Goal: Obtain resource: Download file/media

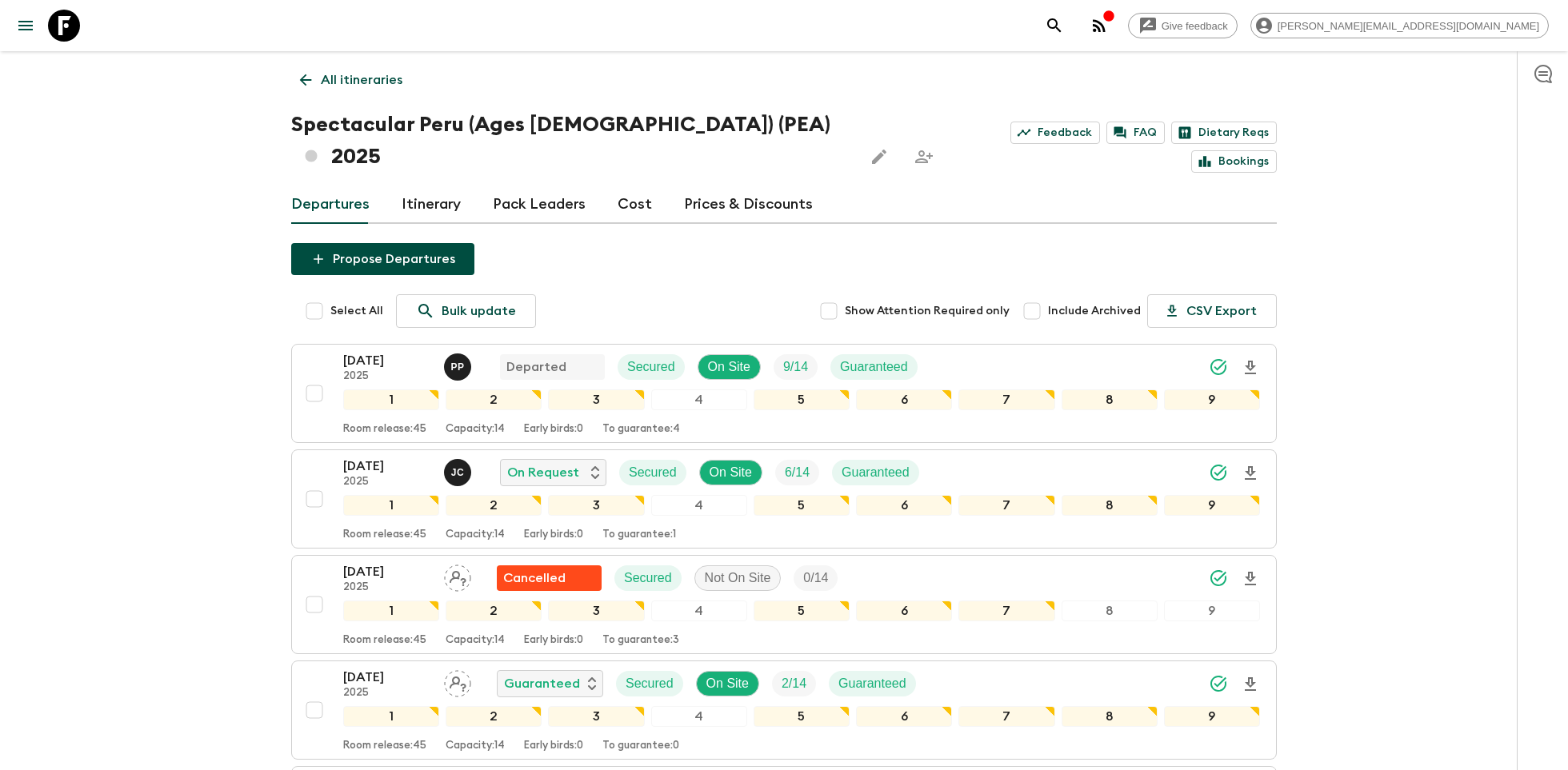
click at [68, 17] on icon at bounding box center [64, 25] width 32 height 32
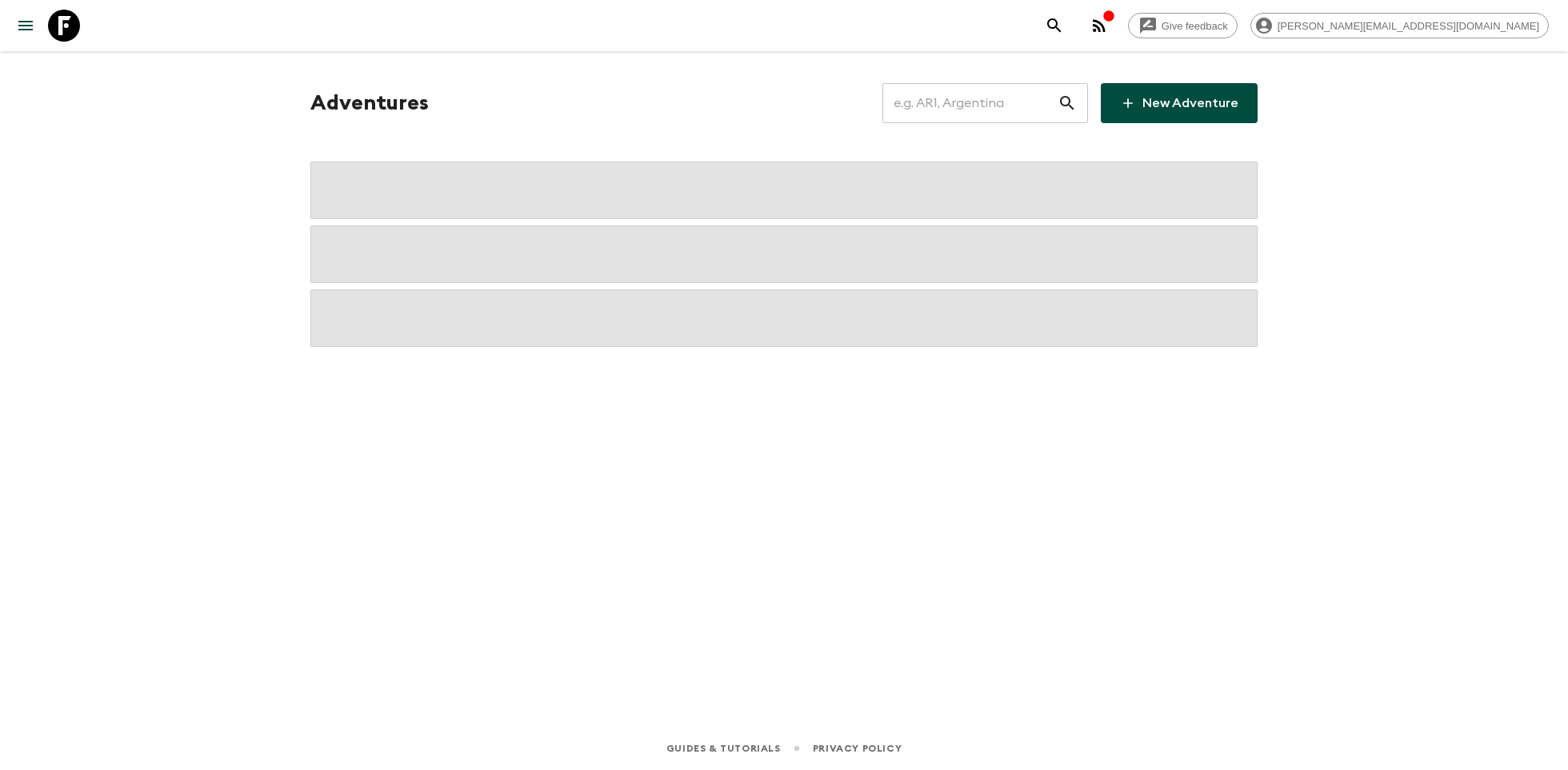
click at [1010, 110] on input "text" at bounding box center [970, 103] width 175 height 45
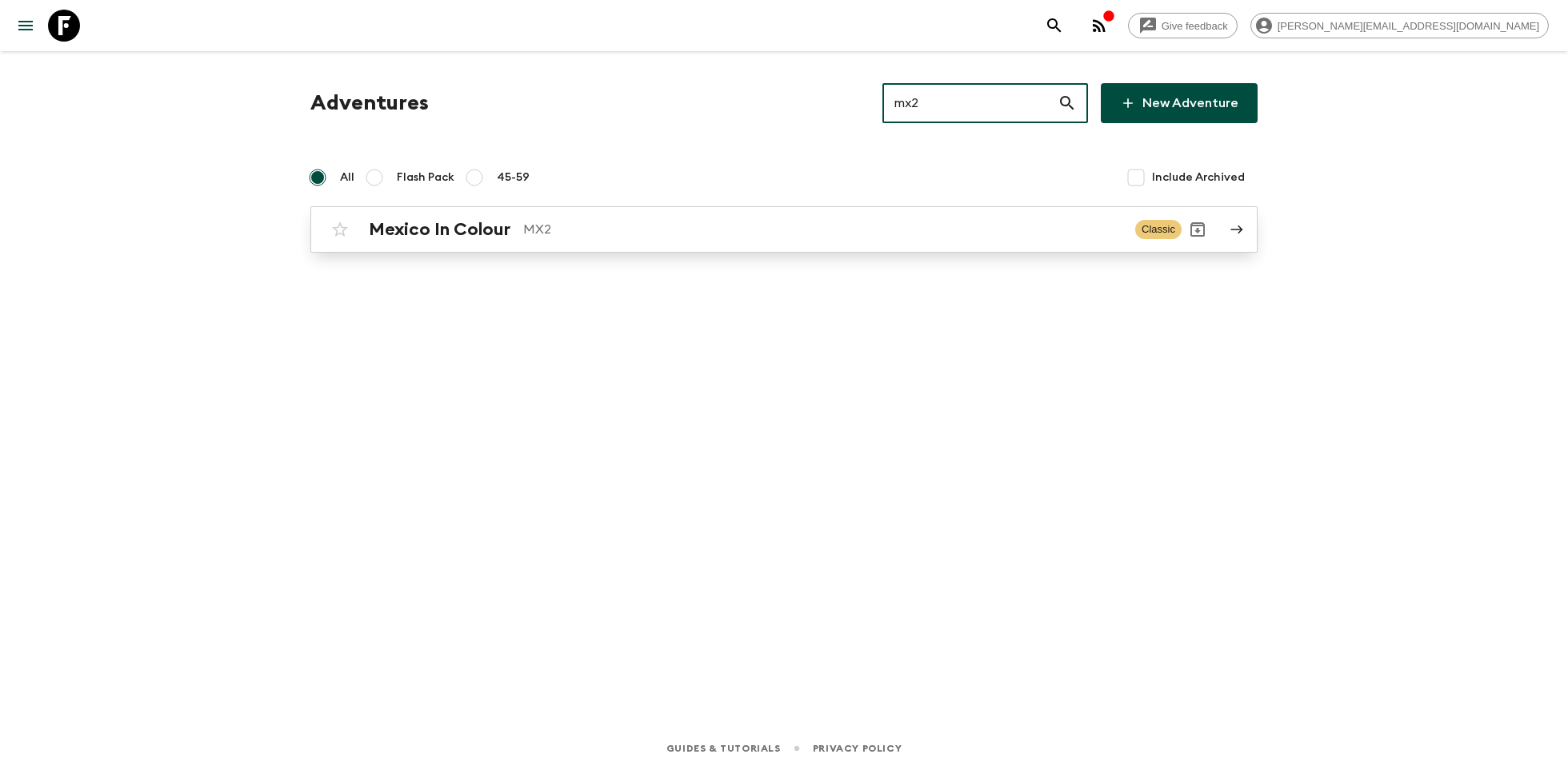
type input "mx2"
click at [609, 225] on p "MX2" at bounding box center [823, 229] width 599 height 19
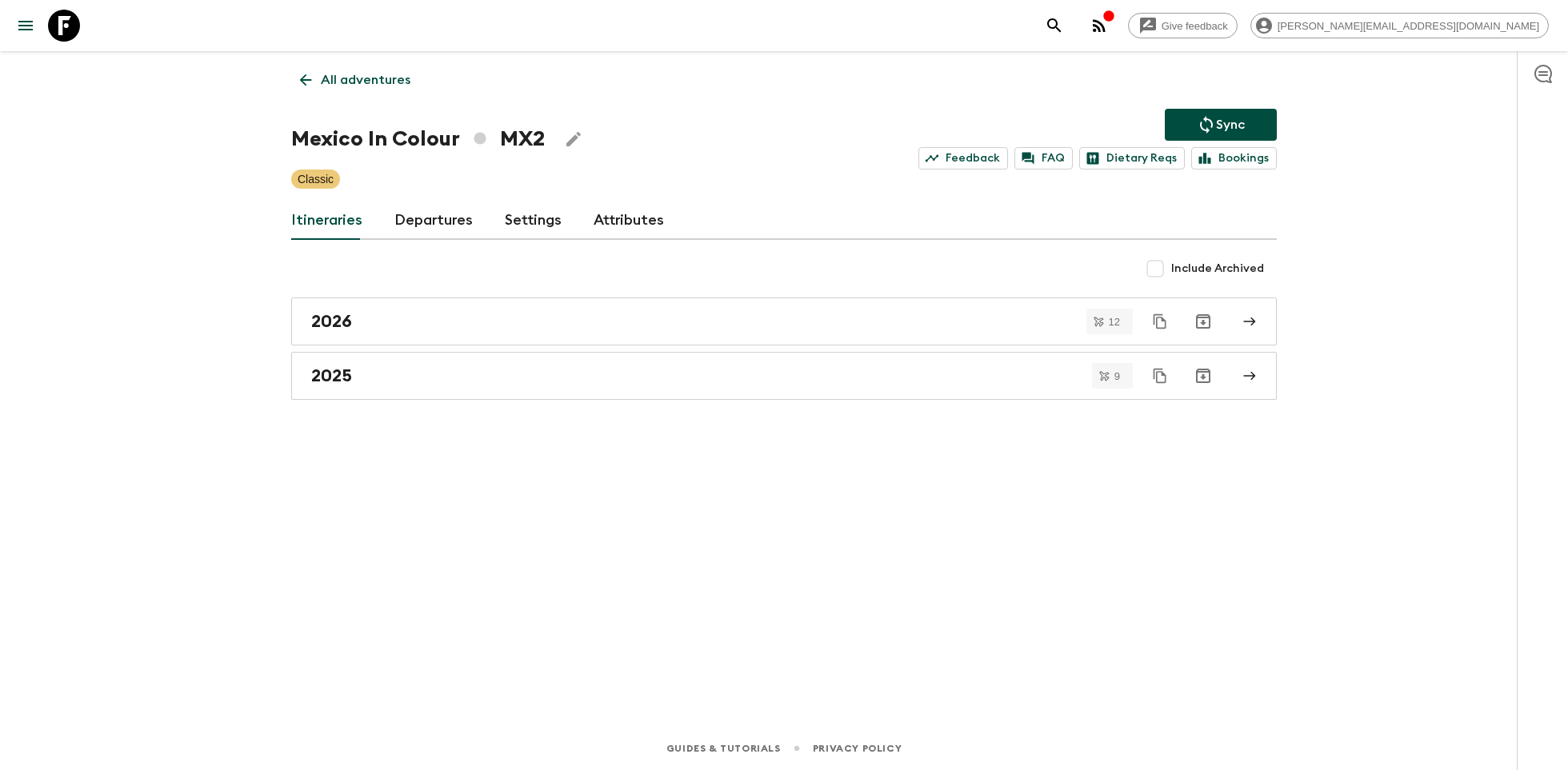
click at [572, 408] on div "All adventures Mexico In Colour MX2 Sync Feedback FAQ Dietary Reqs Bookings Cla…" at bounding box center [784, 367] width 1024 height 631
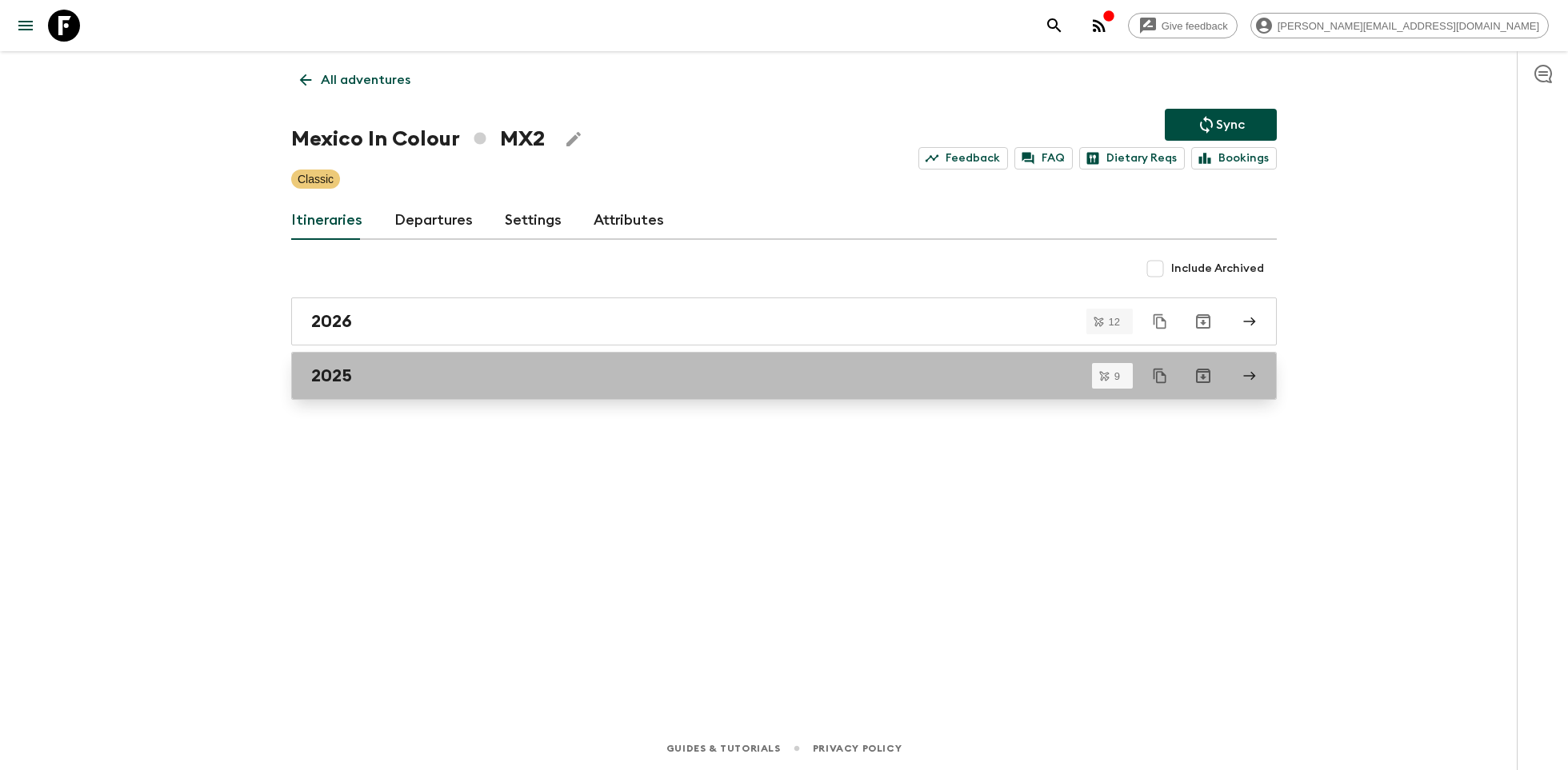
click at [571, 384] on div "2025" at bounding box center [769, 375] width 916 height 21
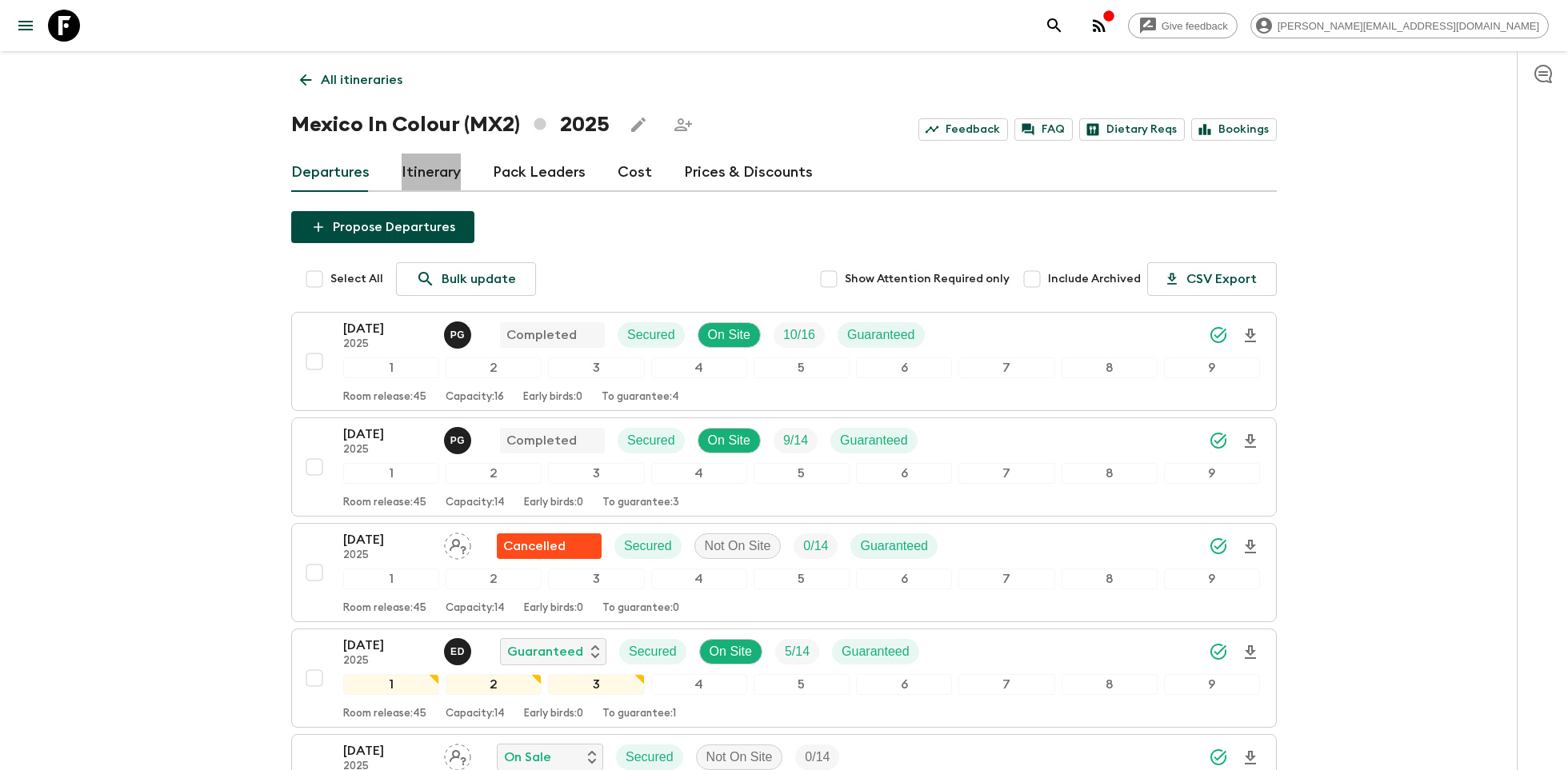
click at [431, 162] on link "Itinerary" at bounding box center [431, 173] width 59 height 39
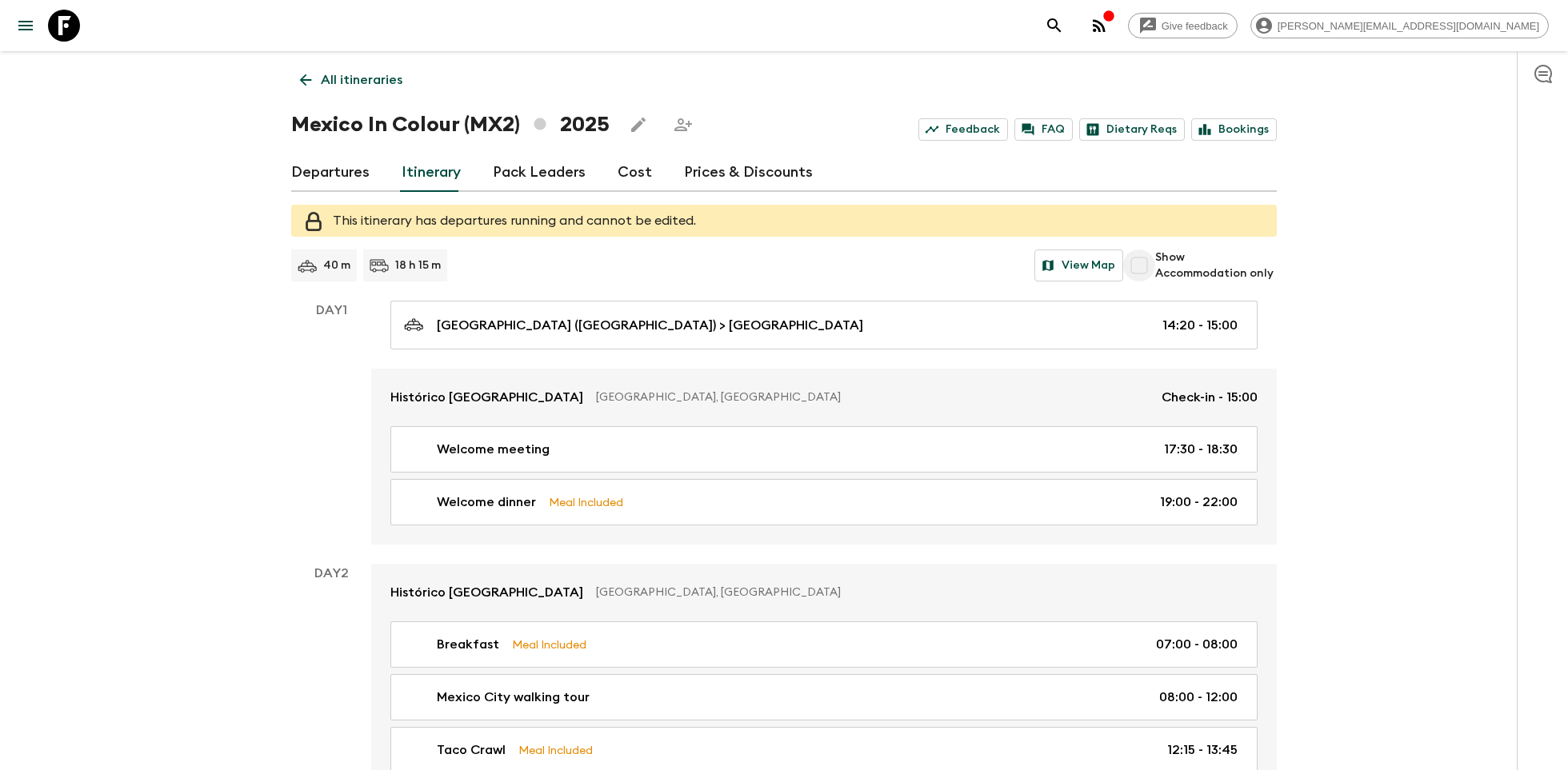
click at [1147, 263] on input "Show Accommodation only" at bounding box center [1140, 266] width 32 height 32
checkbox input "true"
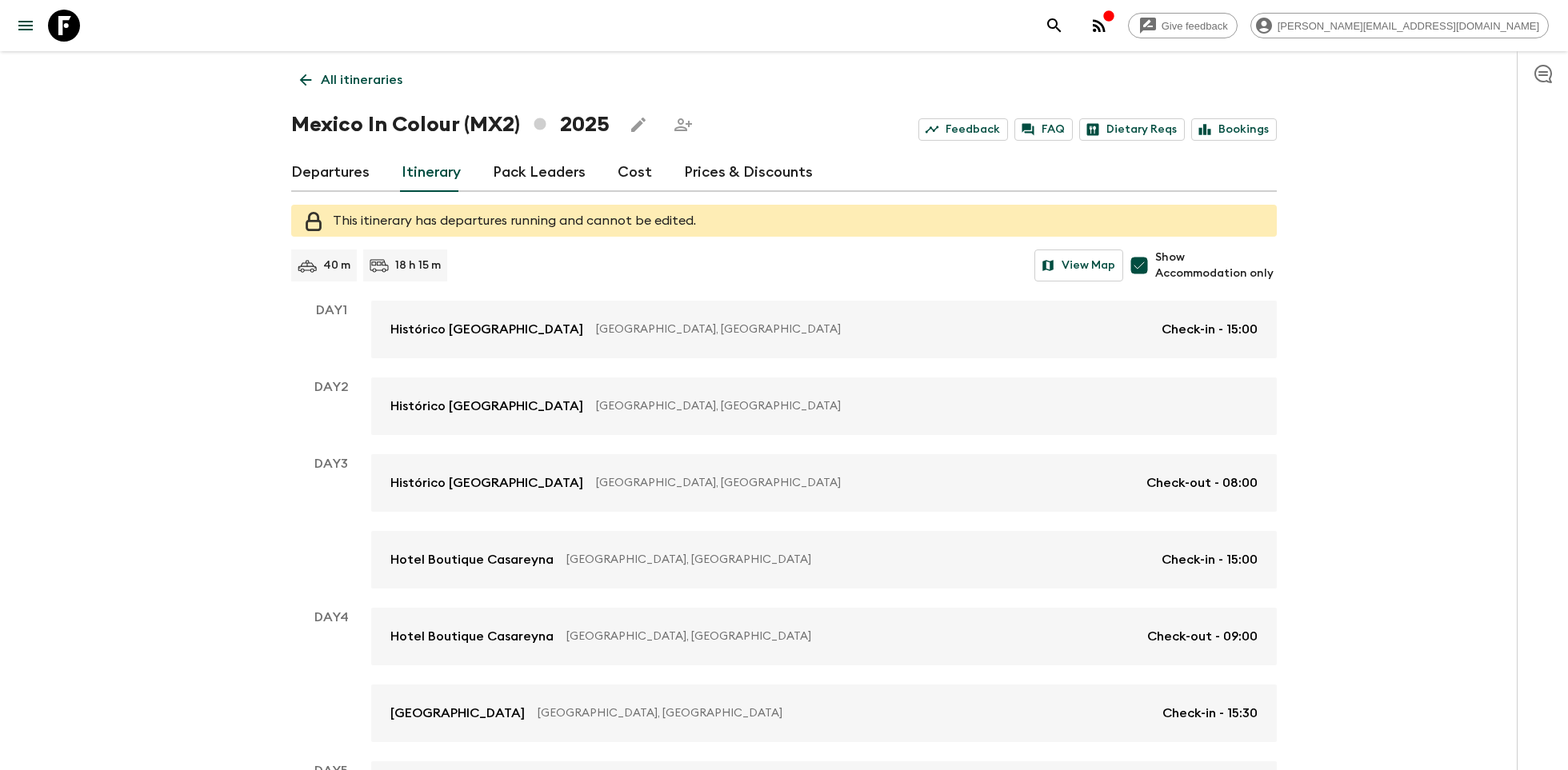
scroll to position [521, 0]
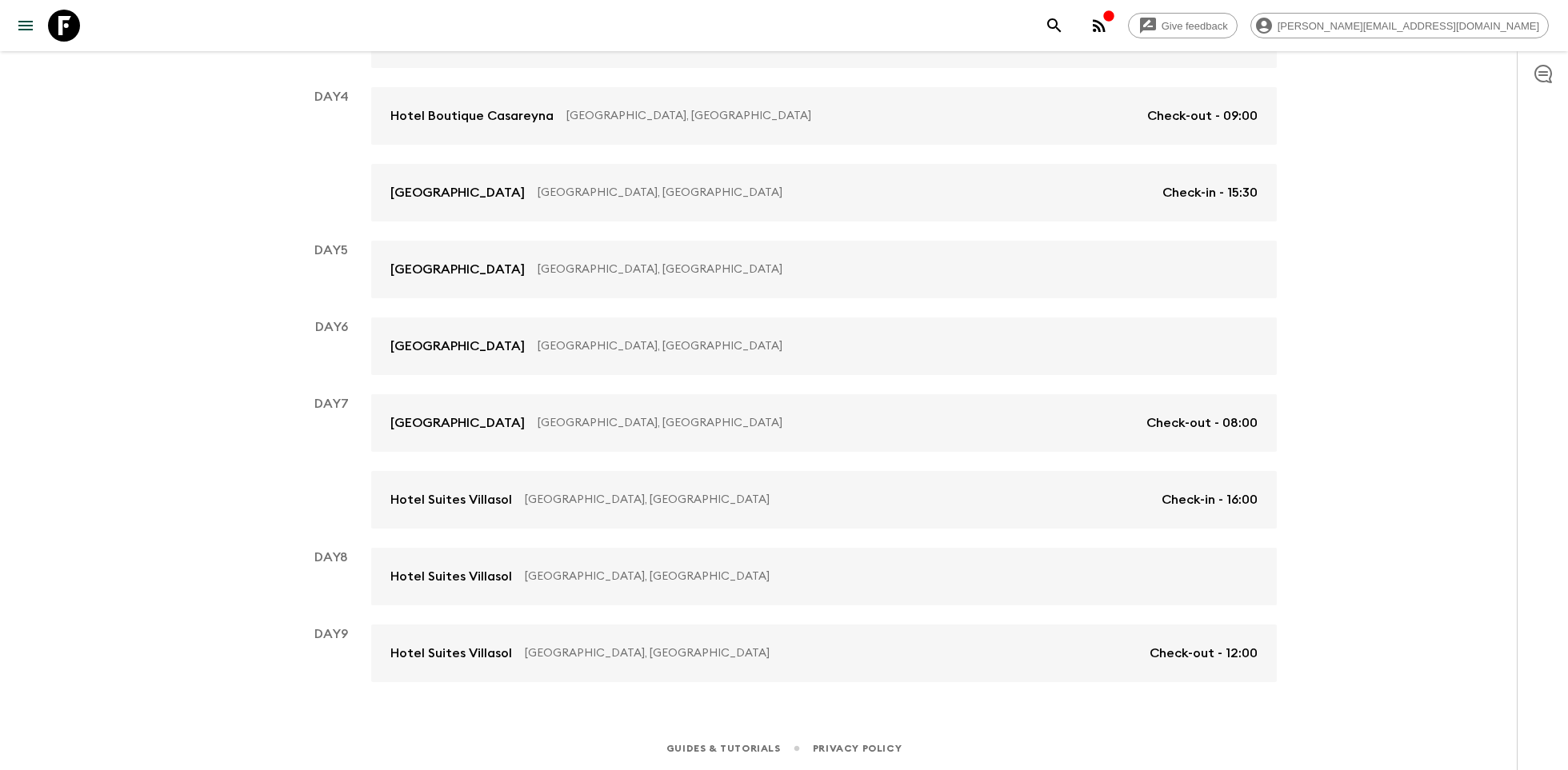
click at [73, 27] on icon at bounding box center [64, 25] width 32 height 32
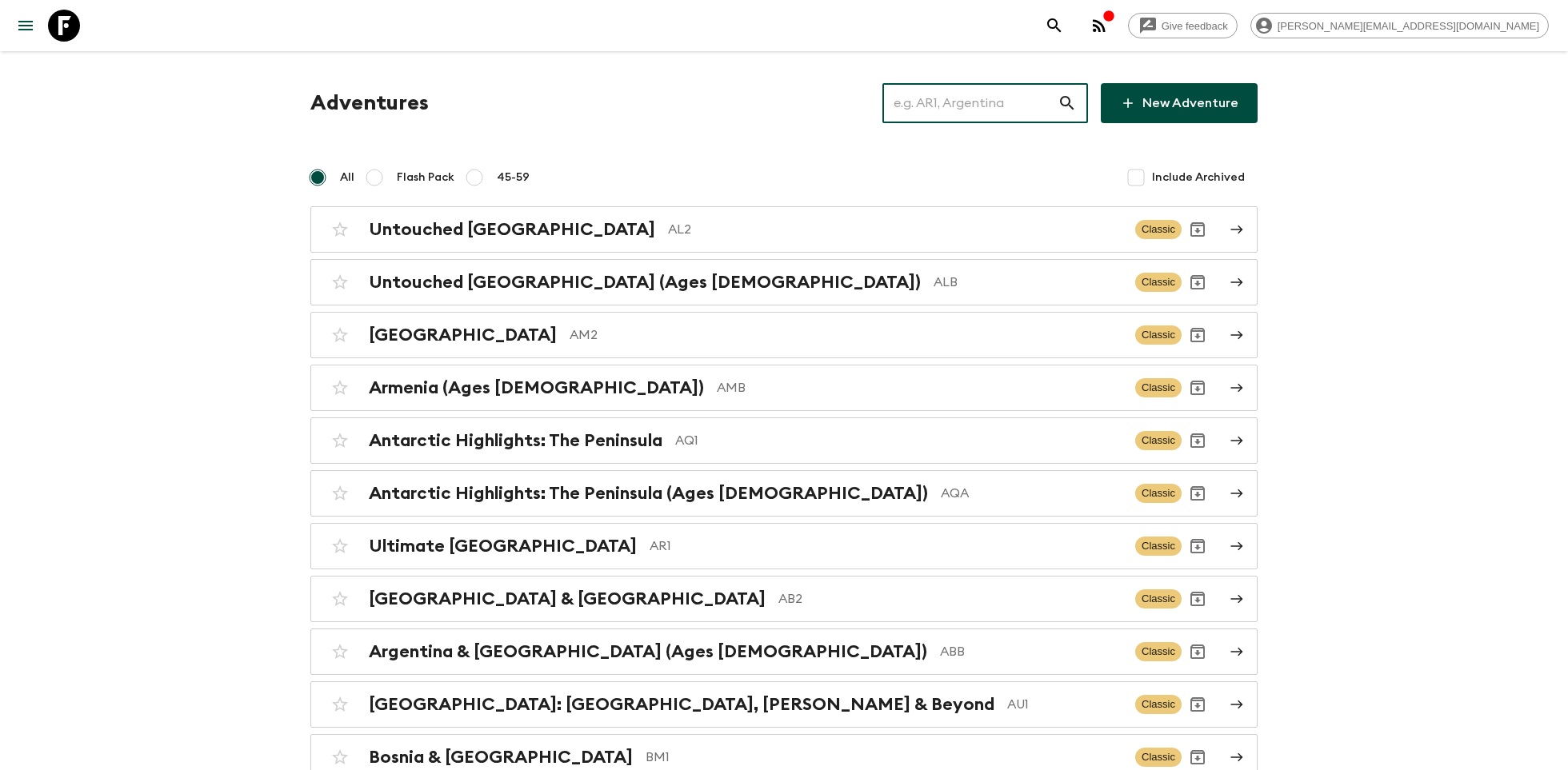
click at [966, 91] on input "text" at bounding box center [970, 103] width 175 height 45
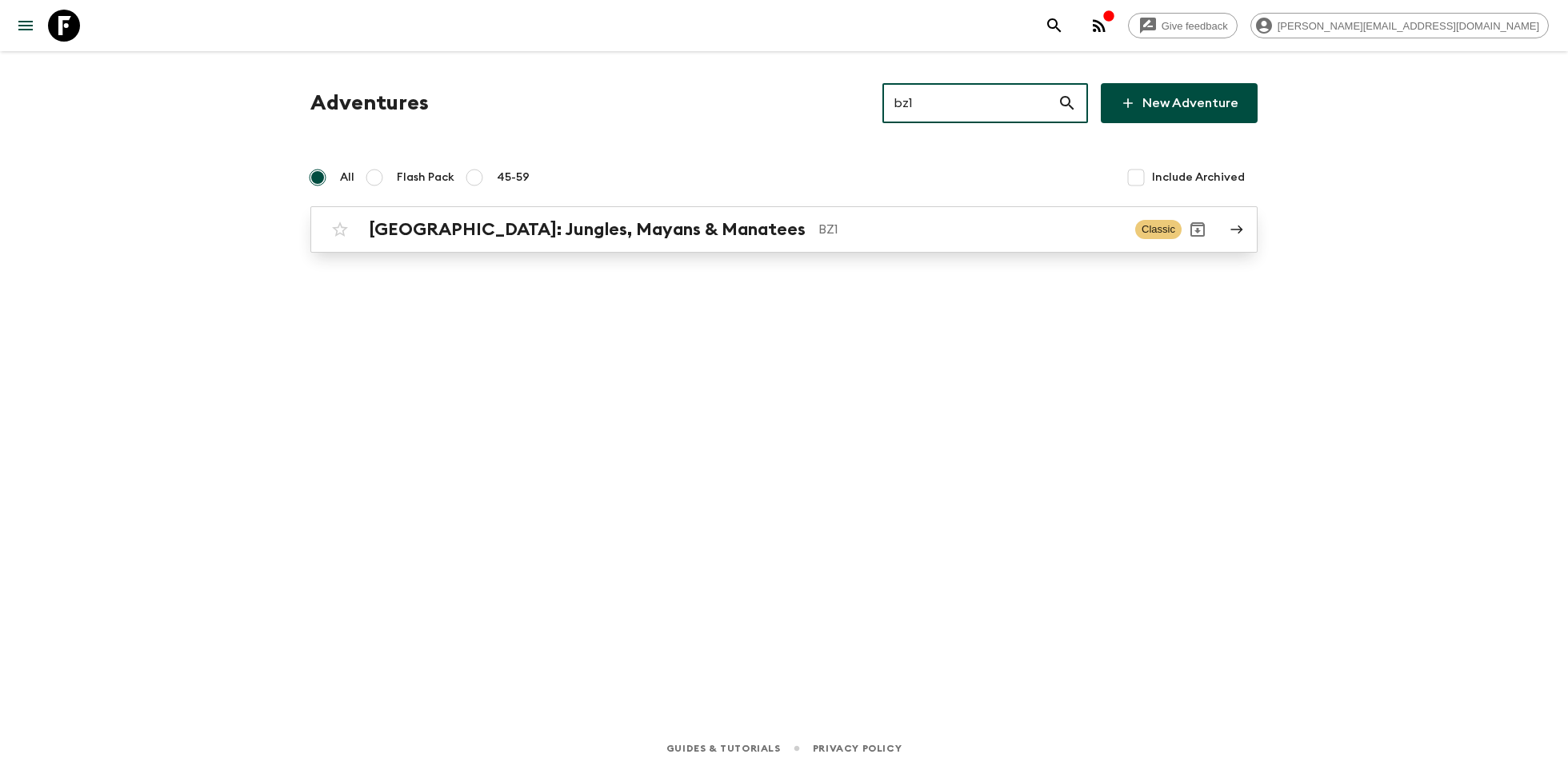
type input "bz1"
click at [818, 225] on p "BZ1" at bounding box center [970, 229] width 304 height 19
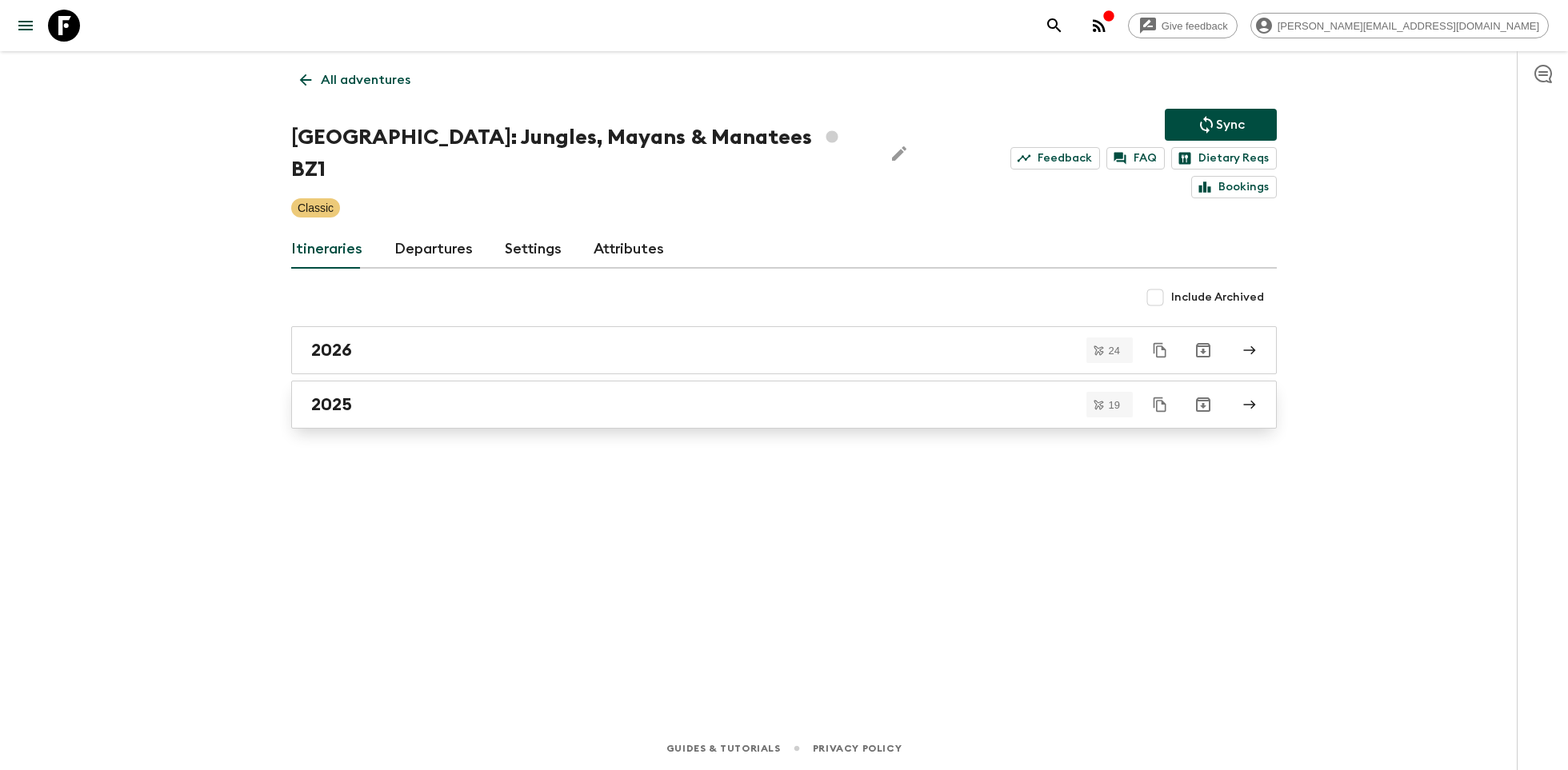
click at [536, 395] on div "2025" at bounding box center [769, 405] width 916 height 21
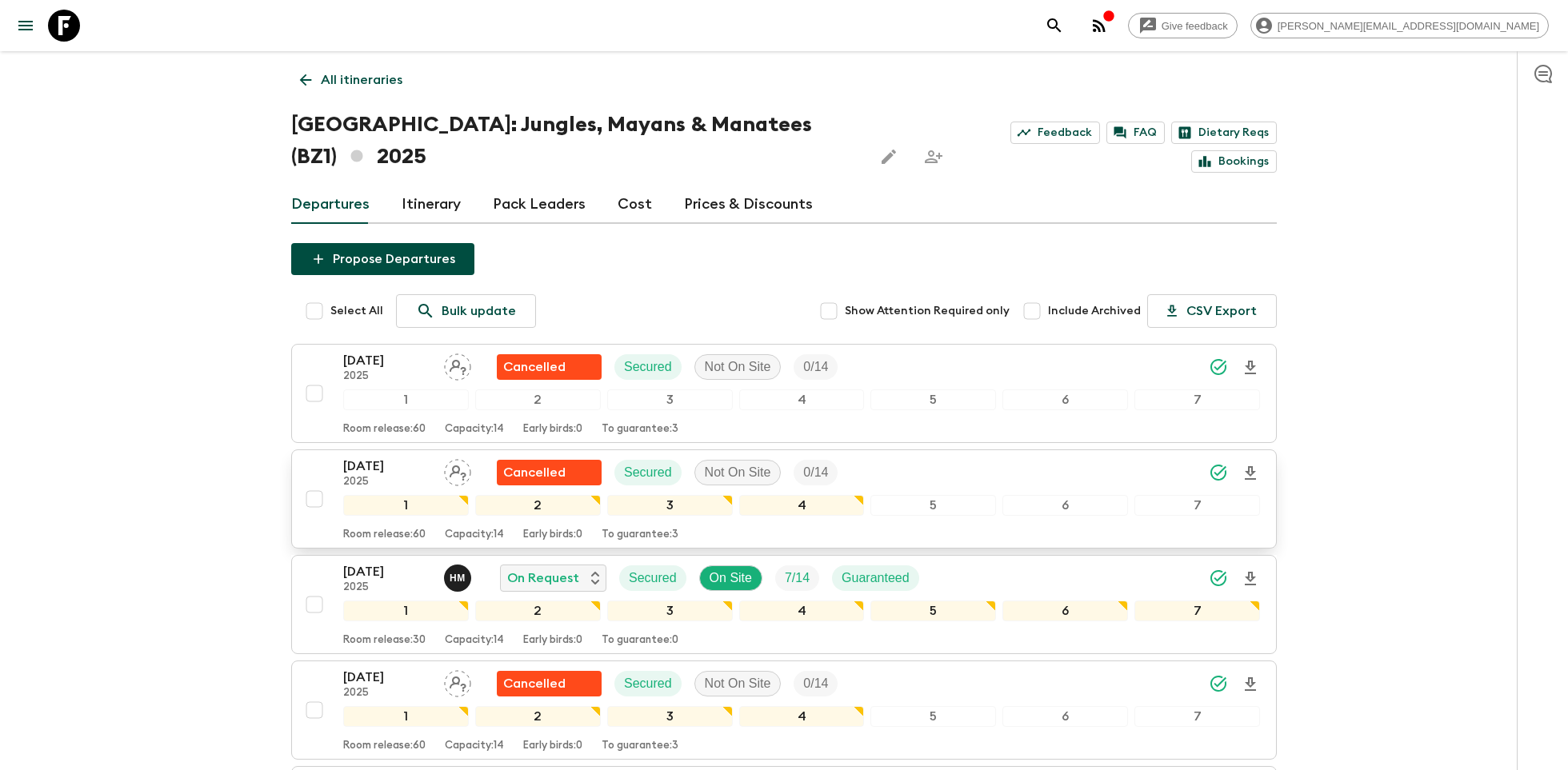
scroll to position [73, 0]
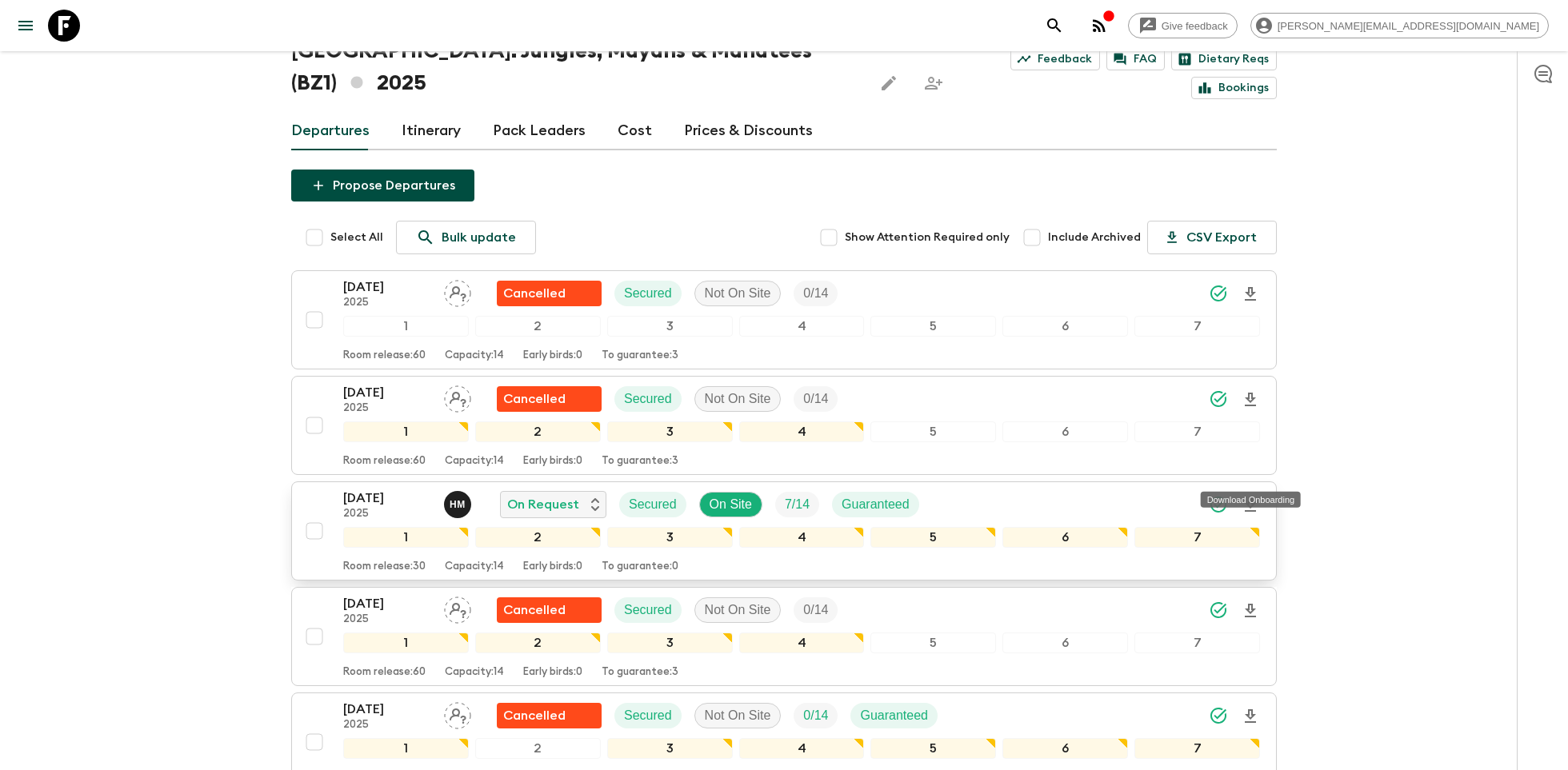
click at [1251, 498] on icon "Download Onboarding" at bounding box center [1250, 505] width 11 height 13
click at [72, 18] on icon at bounding box center [64, 25] width 32 height 32
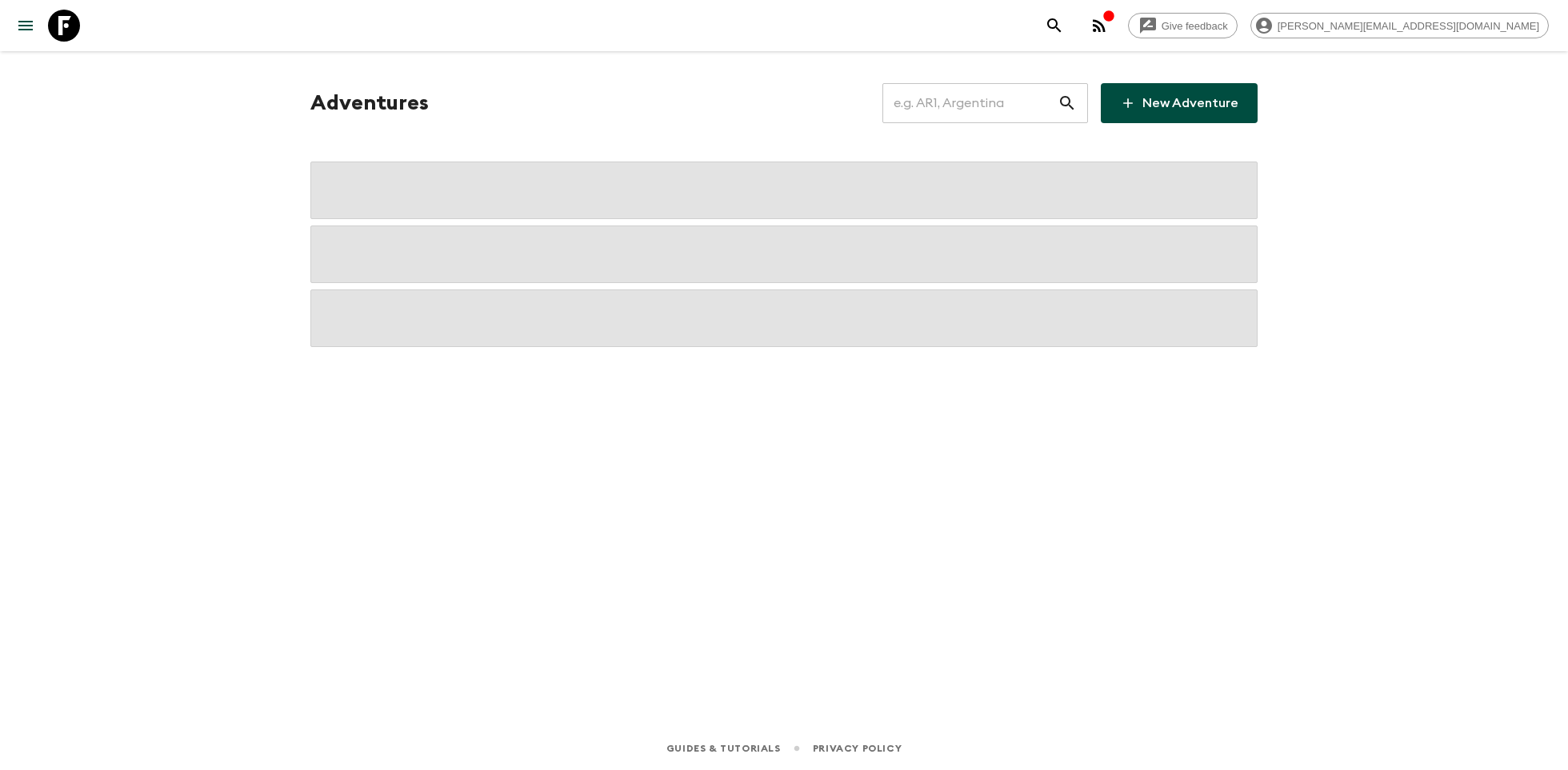
click at [987, 98] on input "text" at bounding box center [970, 103] width 175 height 45
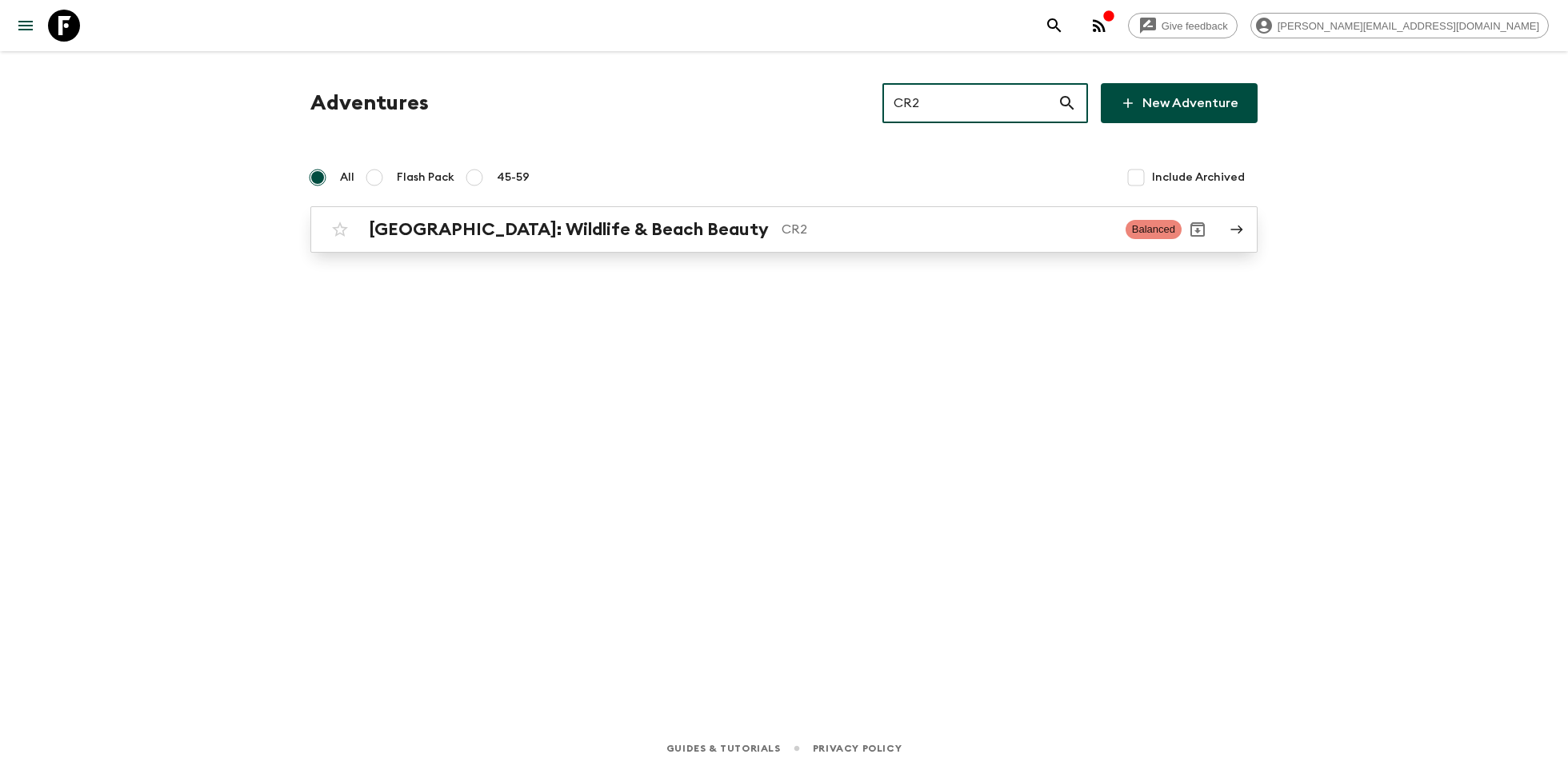
type input "CR2"
click at [782, 233] on p "CR2" at bounding box center [948, 229] width 332 height 19
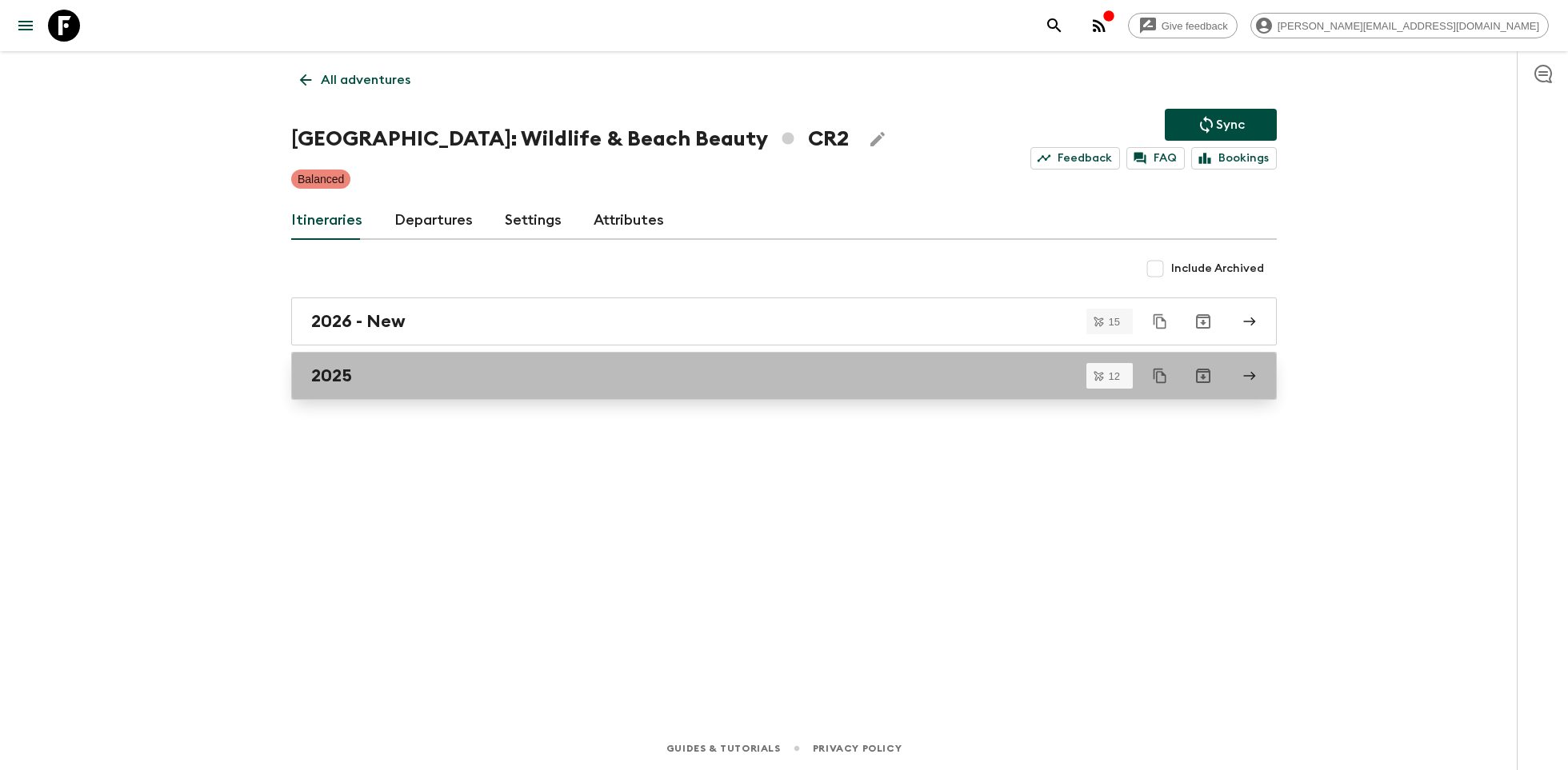
click at [373, 367] on div "2025" at bounding box center [769, 375] width 916 height 21
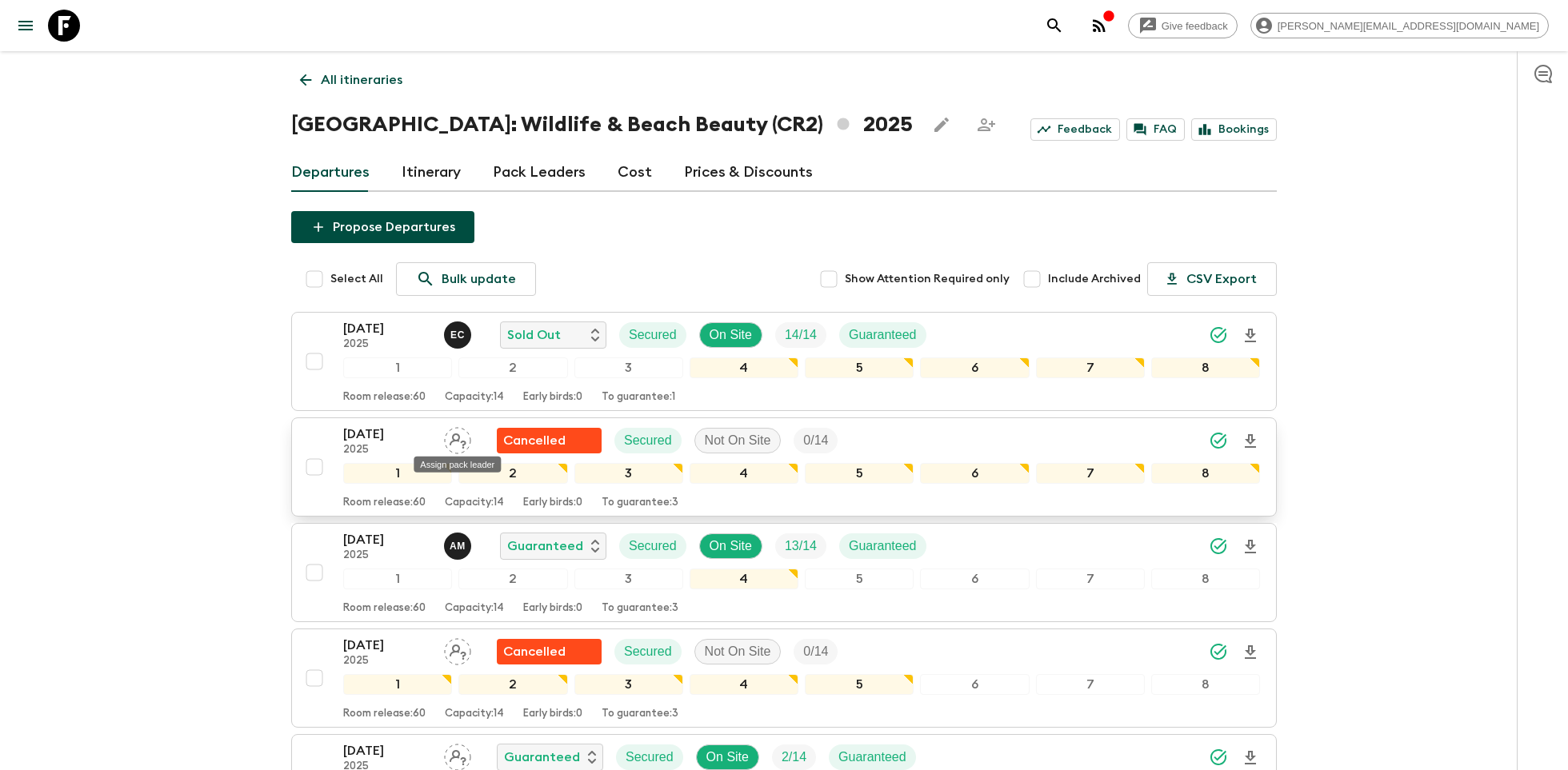
scroll to position [17, 0]
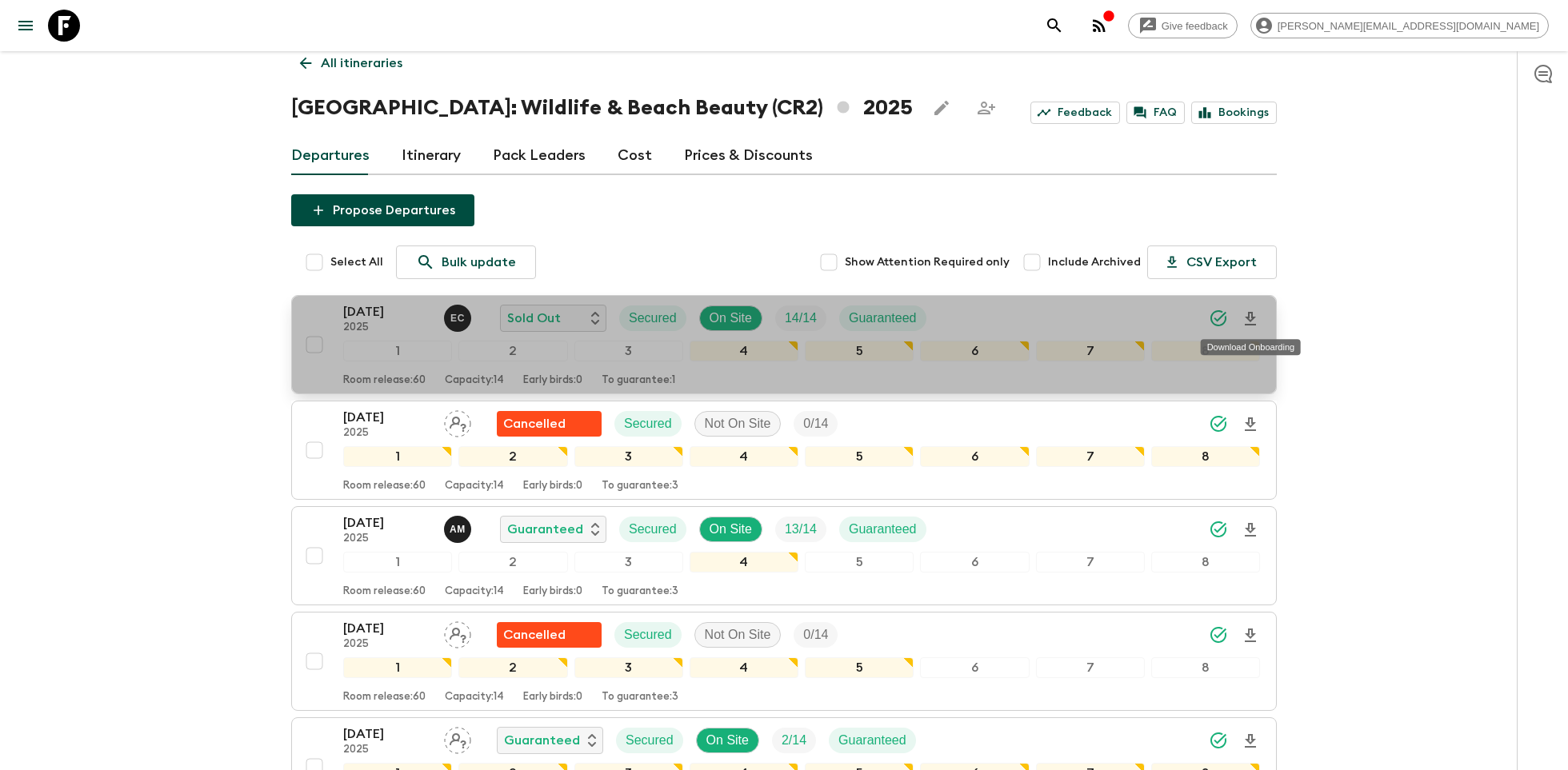
click at [1254, 321] on icon "Download Onboarding" at bounding box center [1250, 319] width 19 height 19
